Goal: Transaction & Acquisition: Purchase product/service

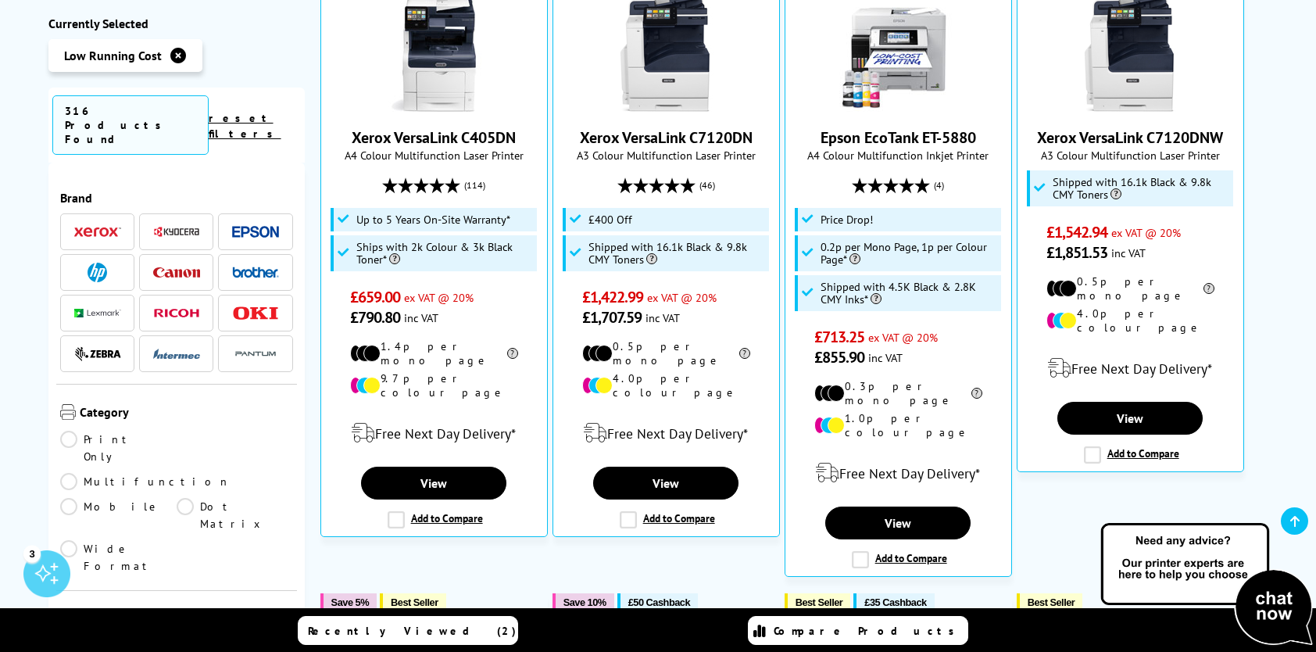
scroll to position [547, 0]
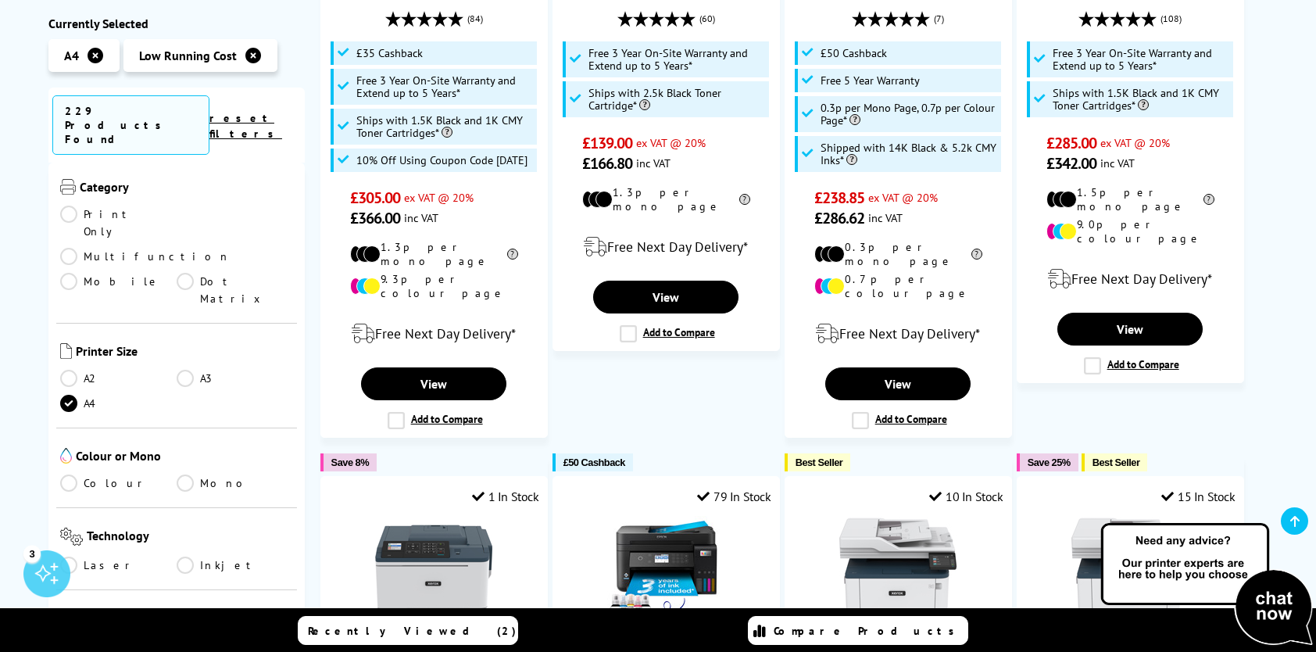
scroll to position [234, 0]
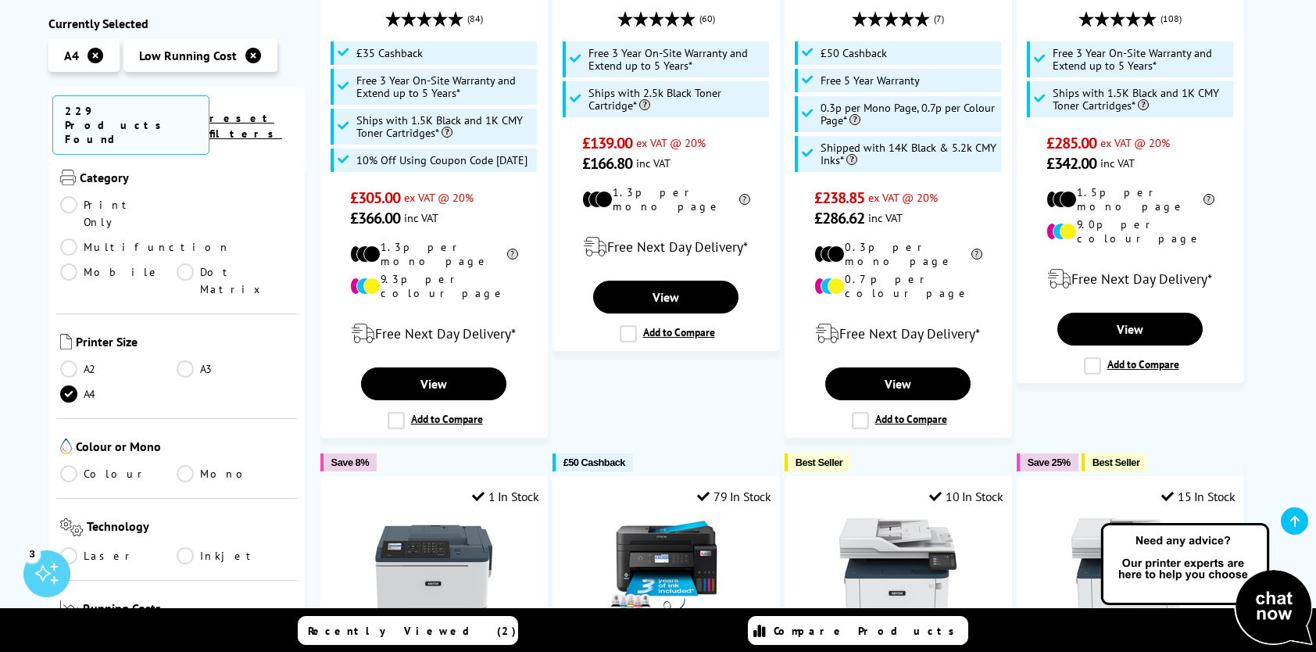
click at [184, 465] on link "Mono" at bounding box center [235, 473] width 116 height 17
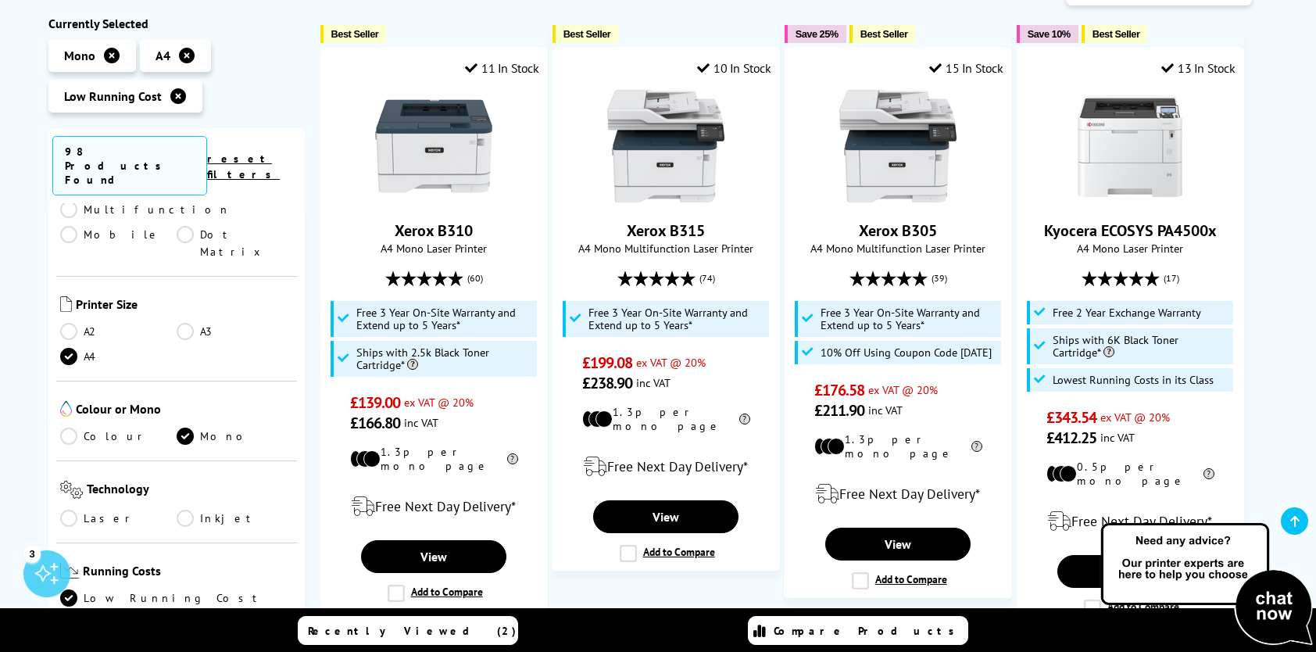
scroll to position [313, 0]
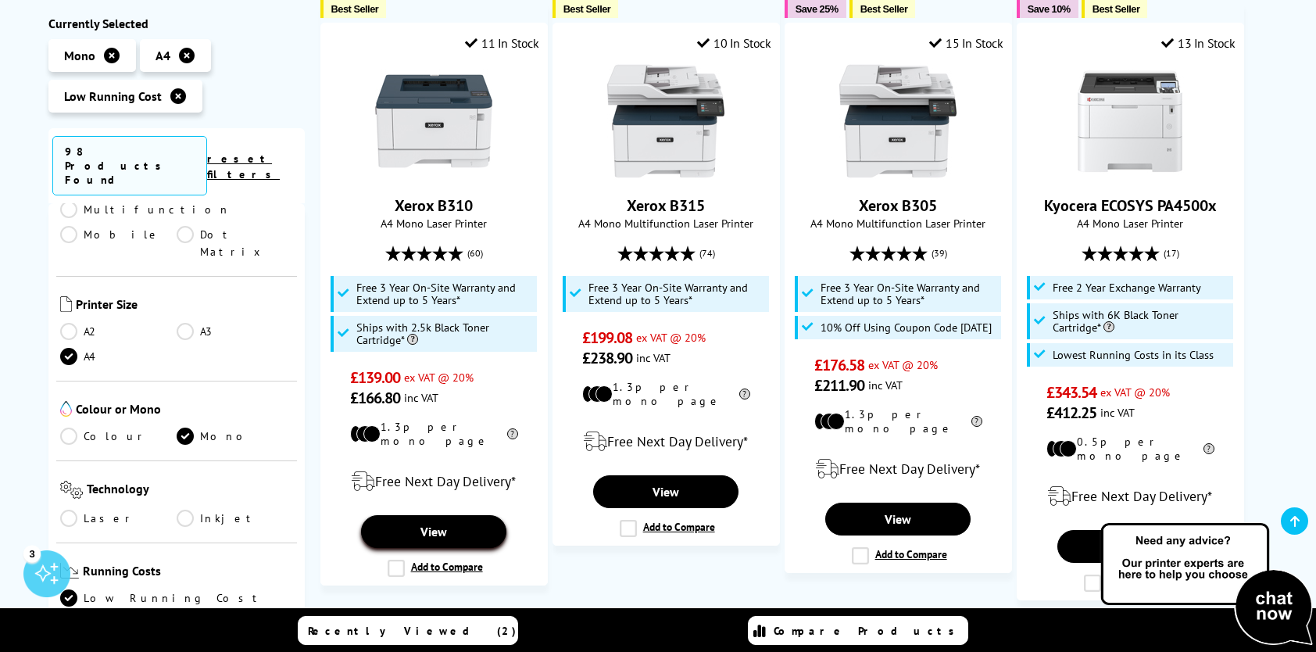
click at [427, 516] on link "View" at bounding box center [433, 531] width 145 height 33
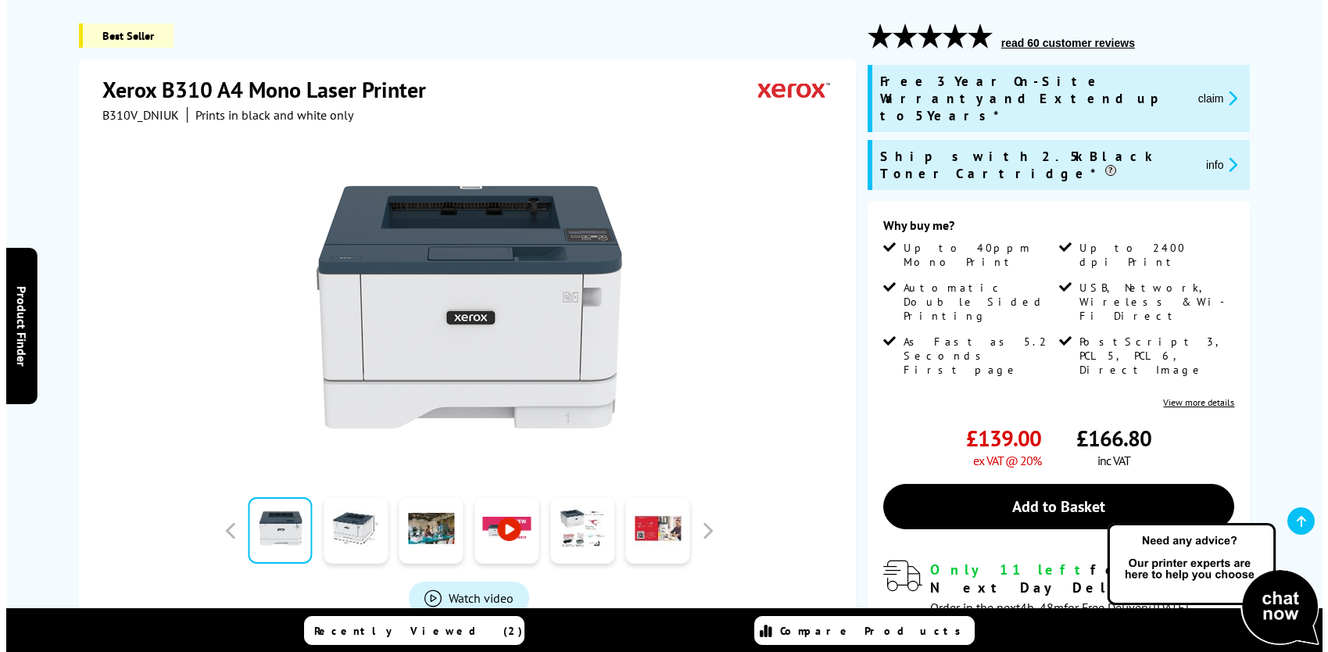
scroll to position [234, 0]
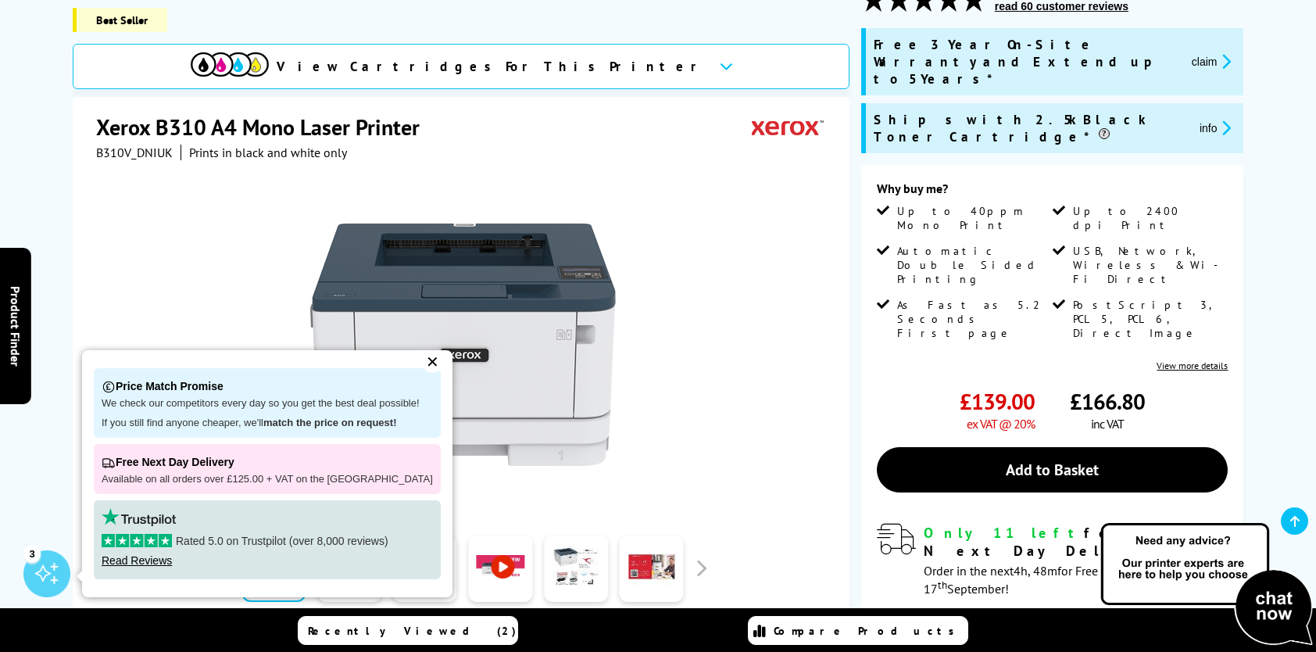
click at [1096, 447] on link "Add to Basket" at bounding box center [1053, 469] width 352 height 45
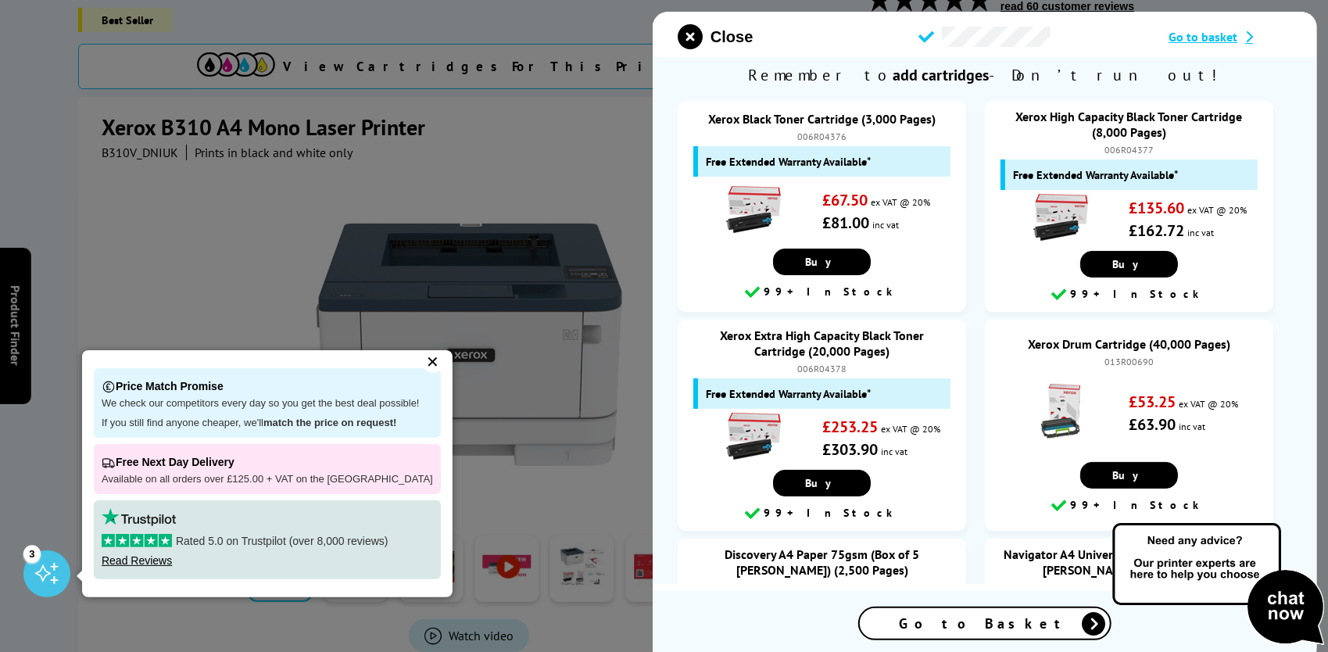
click at [985, 624] on span "Go to Basket" at bounding box center [984, 623] width 172 height 18
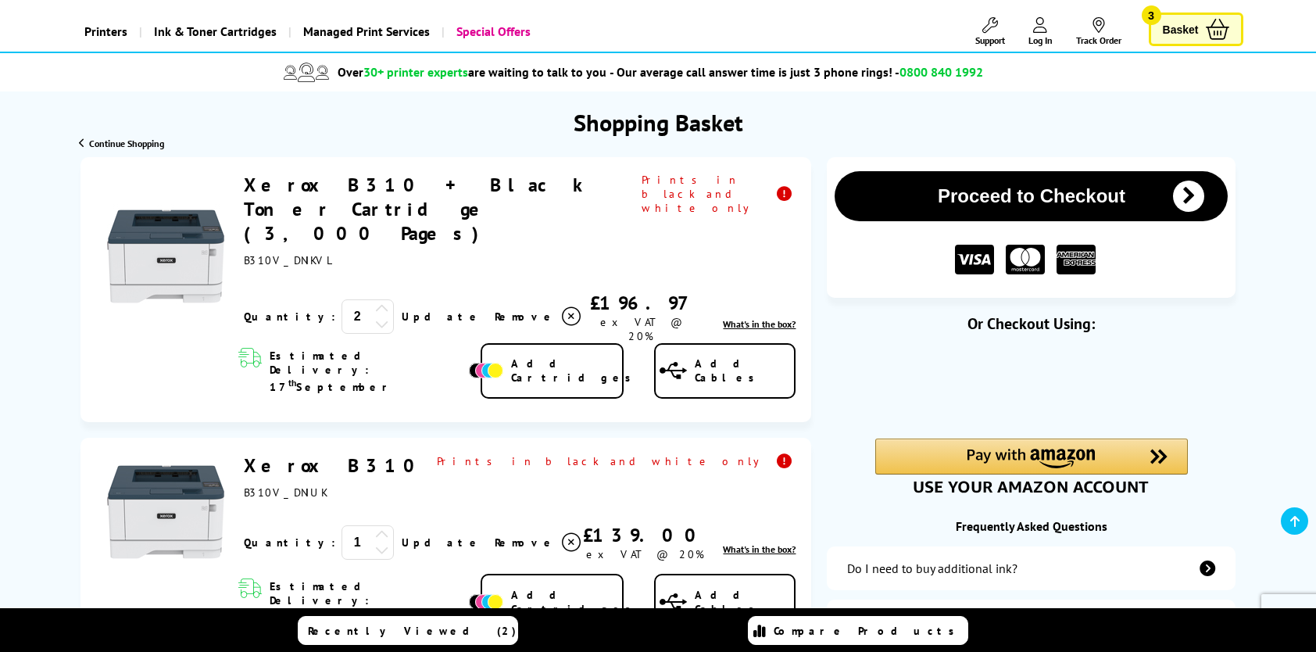
scroll to position [156, 0]
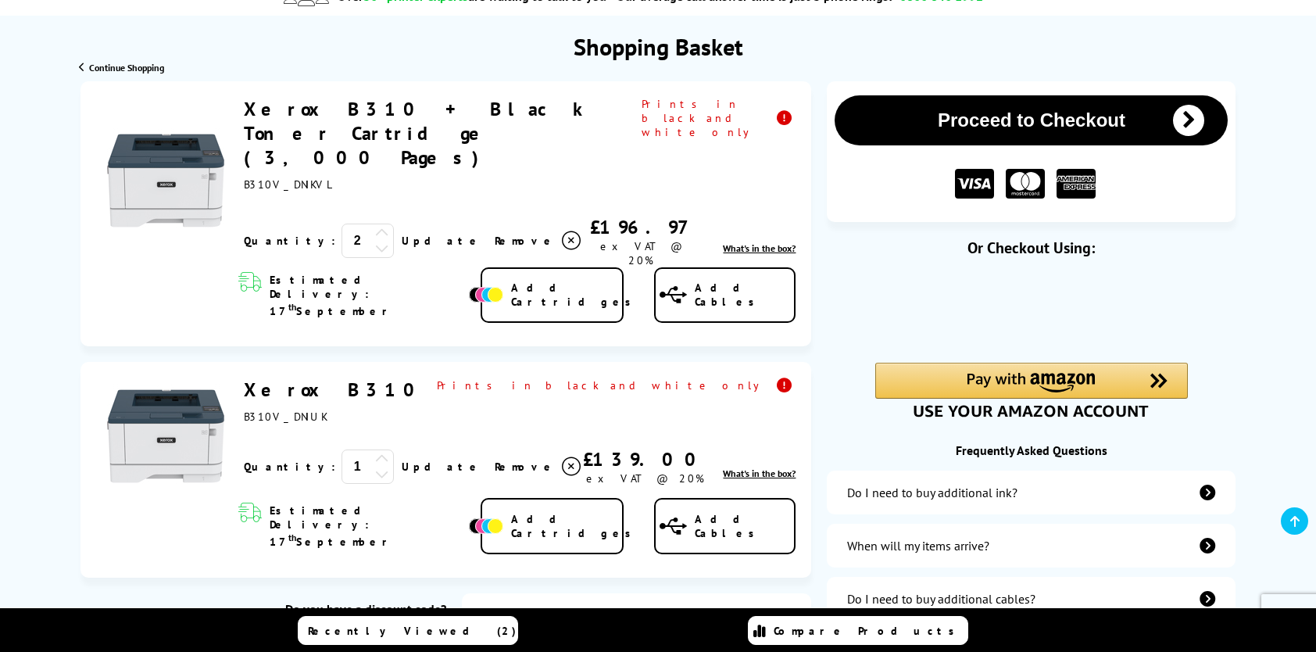
click at [375, 452] on icon at bounding box center [382, 459] width 14 height 14
click at [402, 460] on link "Update" at bounding box center [442, 467] width 80 height 14
click at [495, 234] on span "Remove" at bounding box center [526, 241] width 62 height 14
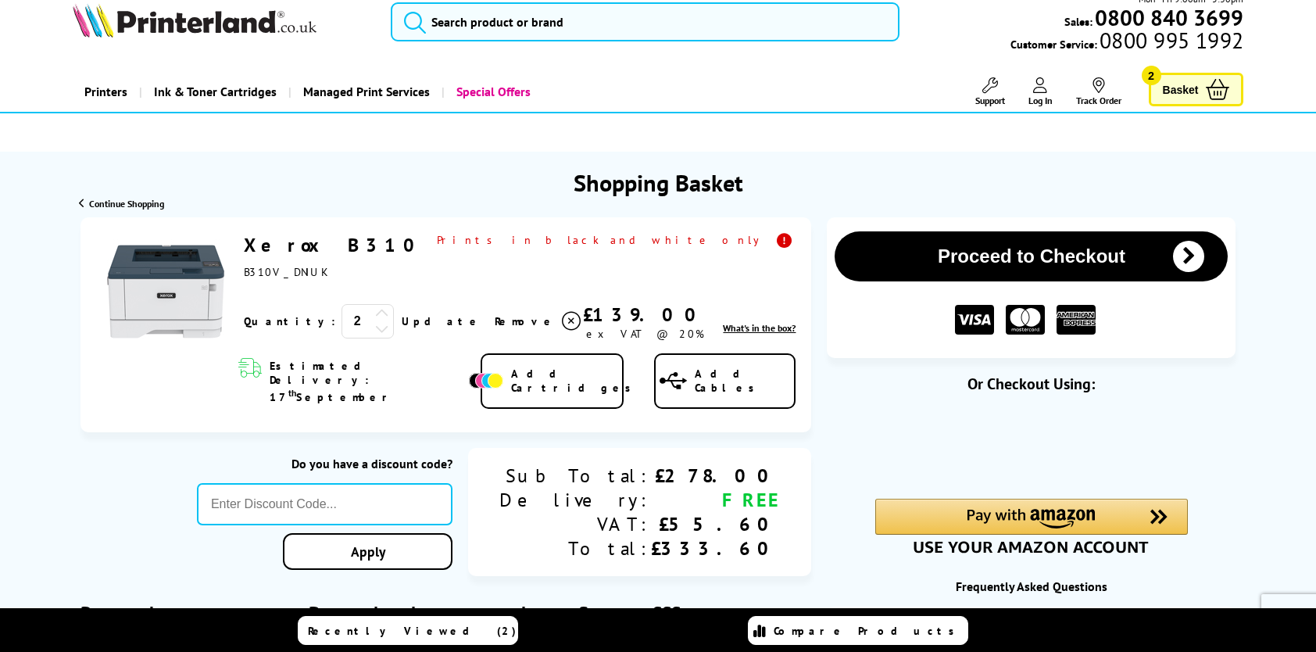
scroll to position [0, 0]
